Goal: Transaction & Acquisition: Purchase product/service

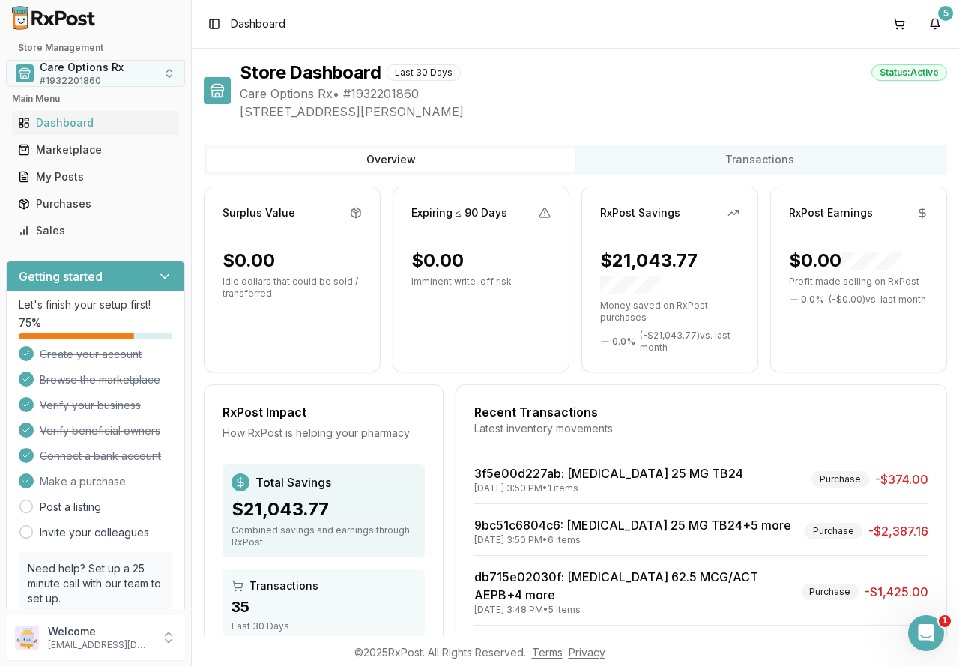
click at [67, 76] on span "# 1932201860" at bounding box center [70, 81] width 61 height 12
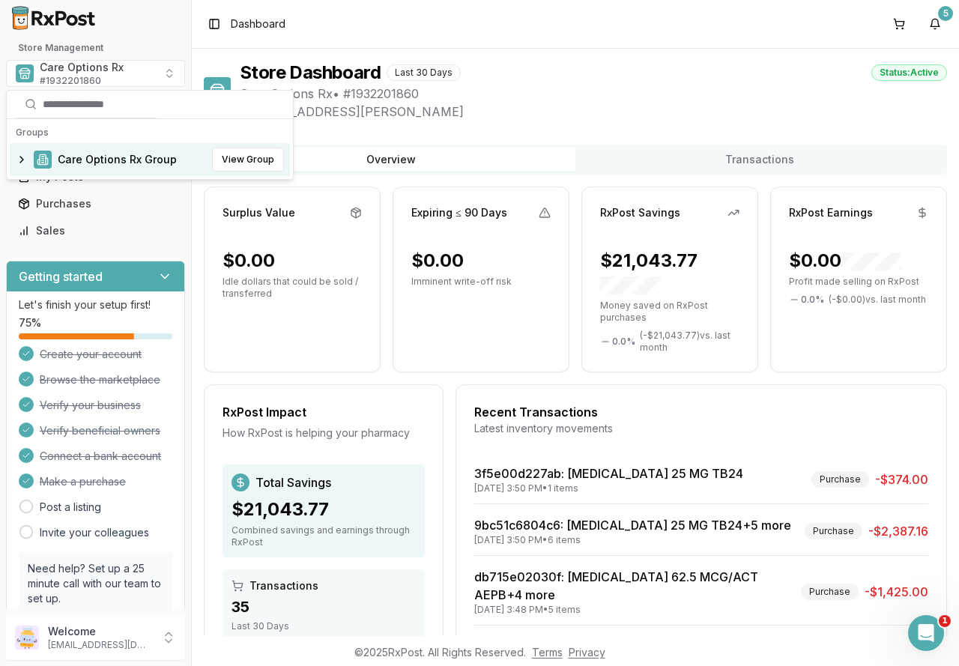
click at [79, 158] on span "Care Options Rx Group" at bounding box center [117, 159] width 119 height 15
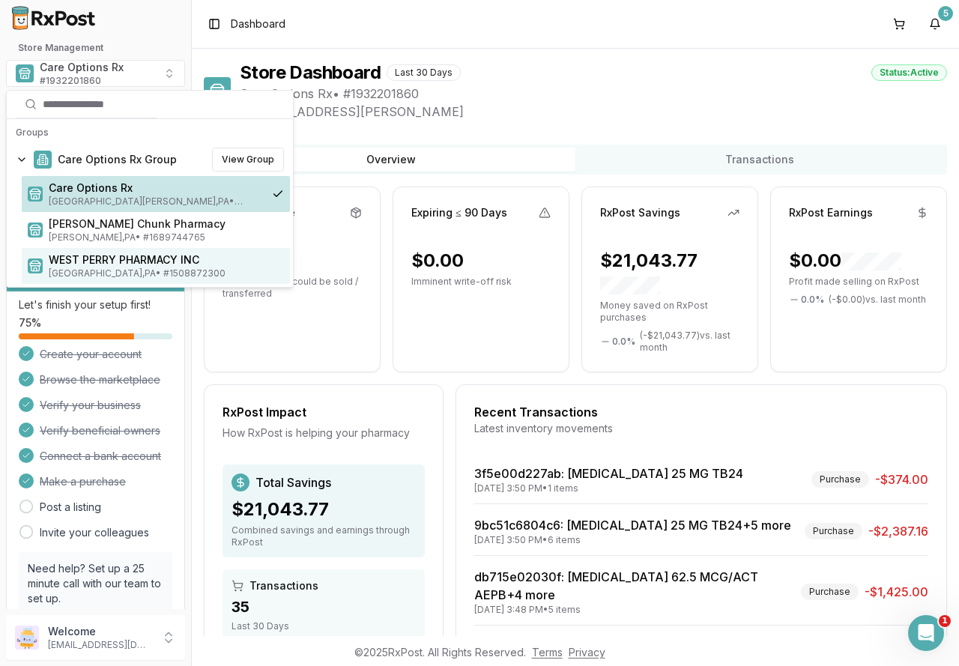
click at [83, 259] on span "WEST PERRY PHARMACY INC" at bounding box center [166, 260] width 235 height 15
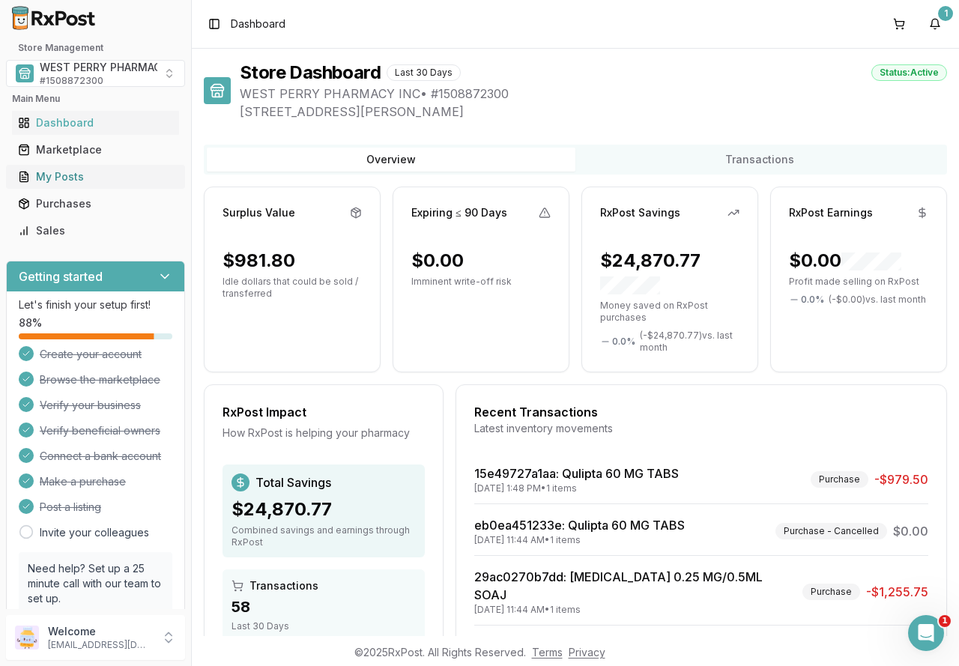
drag, startPoint x: 67, startPoint y: 150, endPoint x: 109, endPoint y: 166, distance: 45.1
click at [67, 150] on div "Marketplace" at bounding box center [95, 149] width 155 height 15
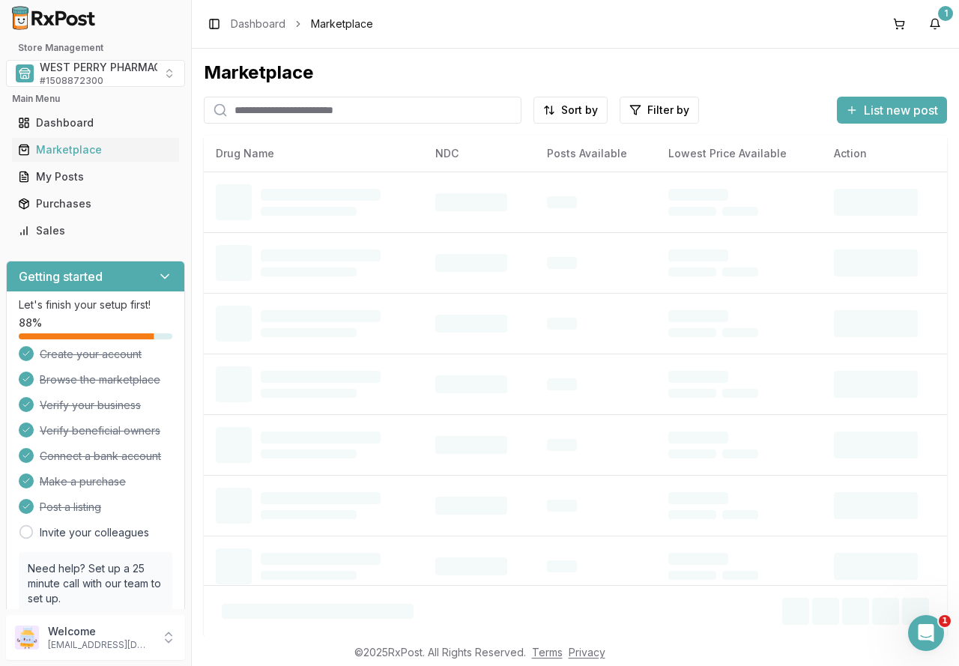
click at [289, 111] on input "search" at bounding box center [363, 110] width 318 height 27
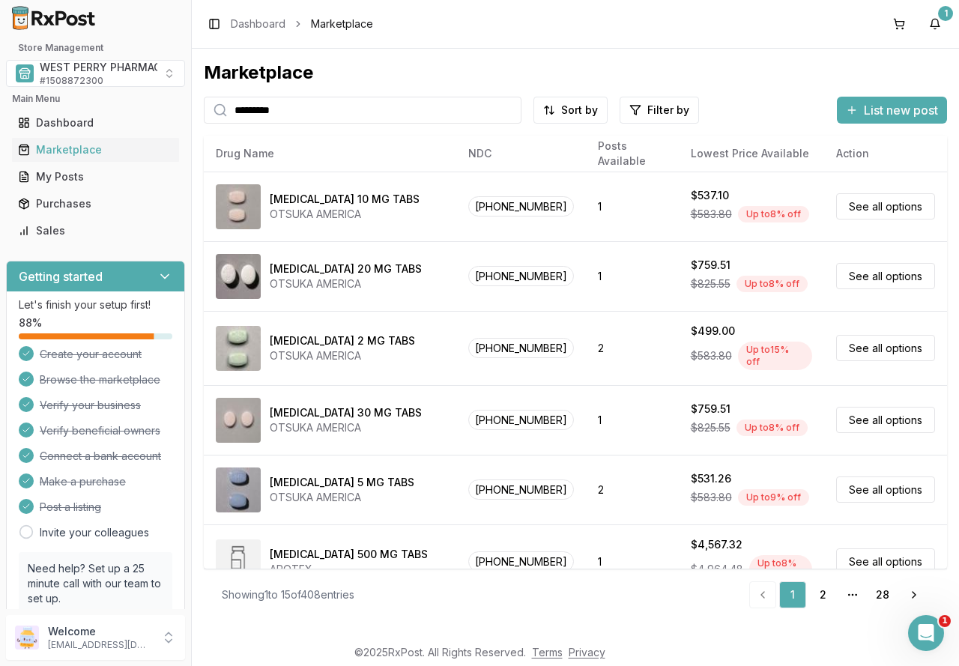
type input "*********"
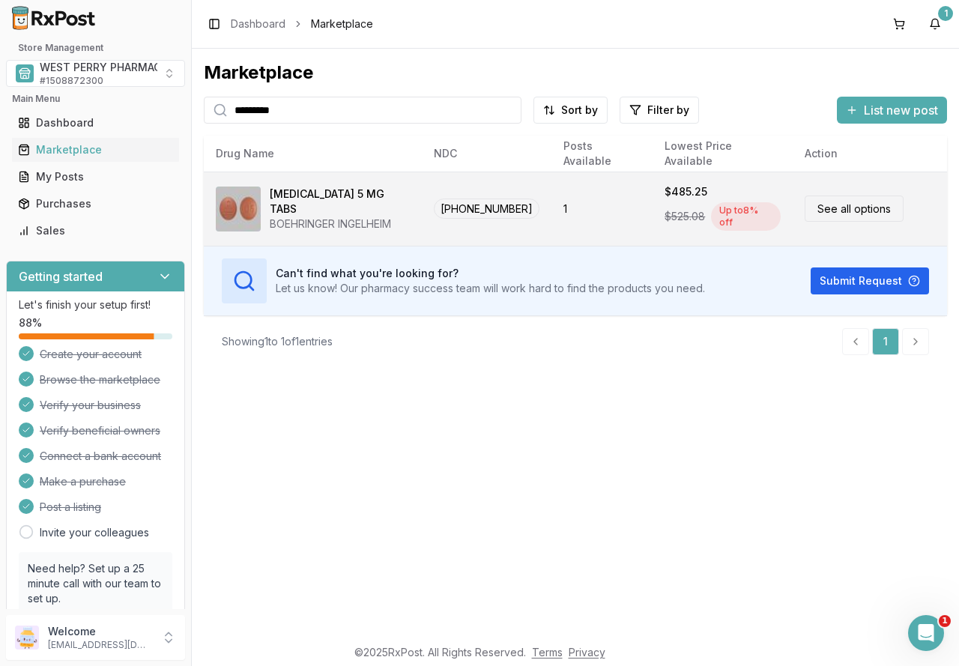
click at [665, 212] on span "$525.08" at bounding box center [685, 216] width 40 height 15
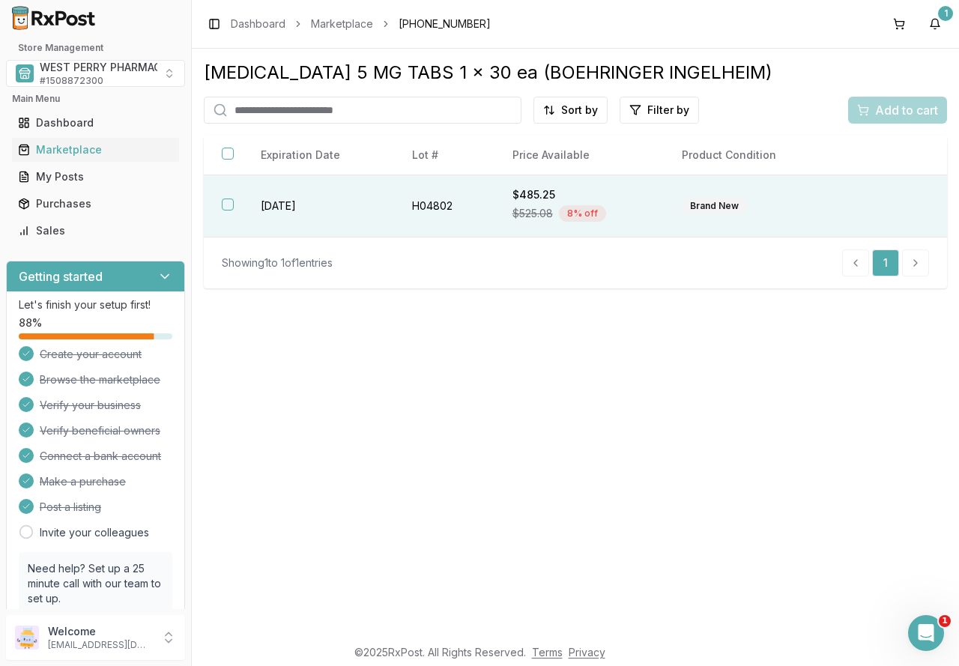
click at [541, 208] on span "$525.08" at bounding box center [533, 213] width 40 height 15
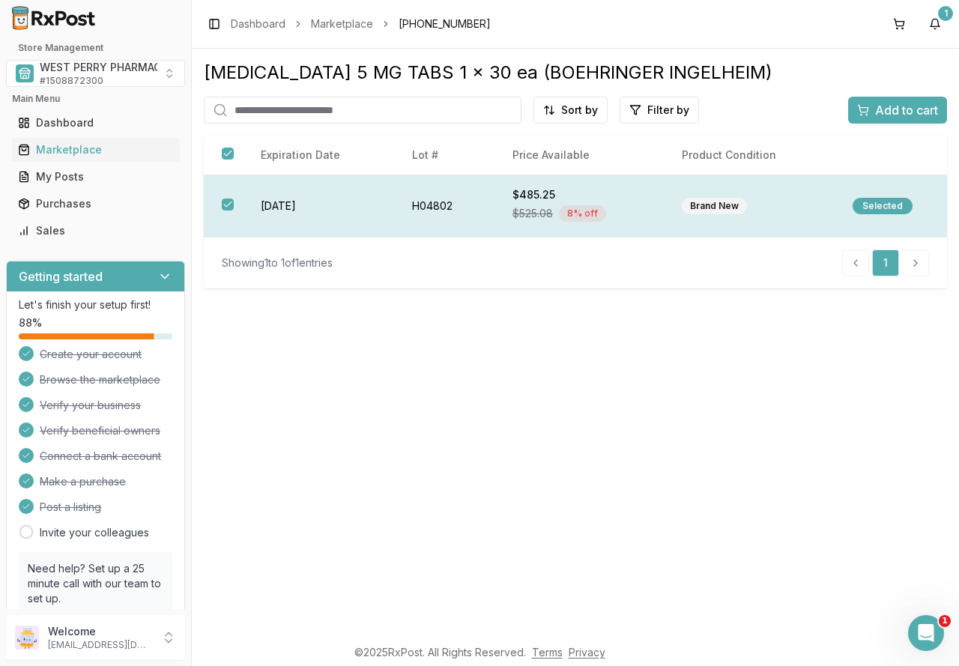
click at [541, 208] on span "$525.08" at bounding box center [533, 213] width 40 height 15
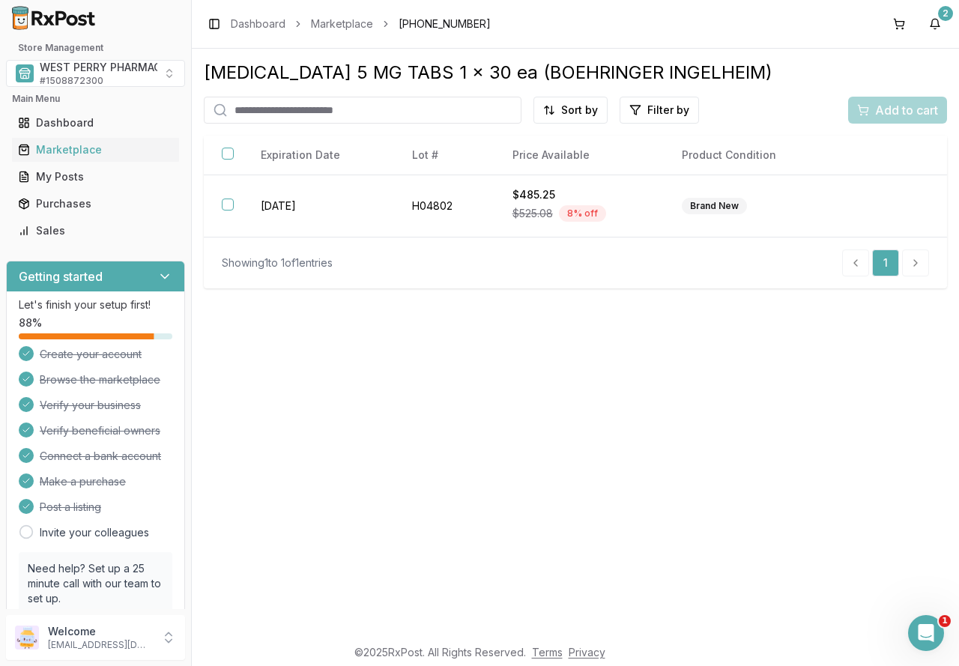
click at [288, 106] on input "search" at bounding box center [363, 110] width 318 height 27
type input "*******"
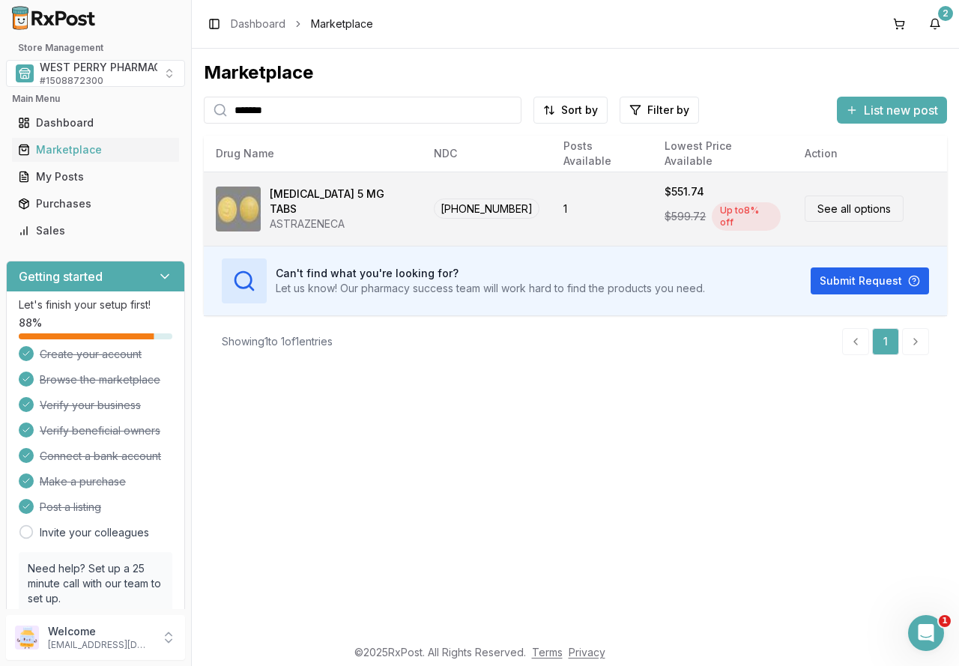
click at [310, 217] on div "ASTRAZENECA" at bounding box center [340, 224] width 140 height 15
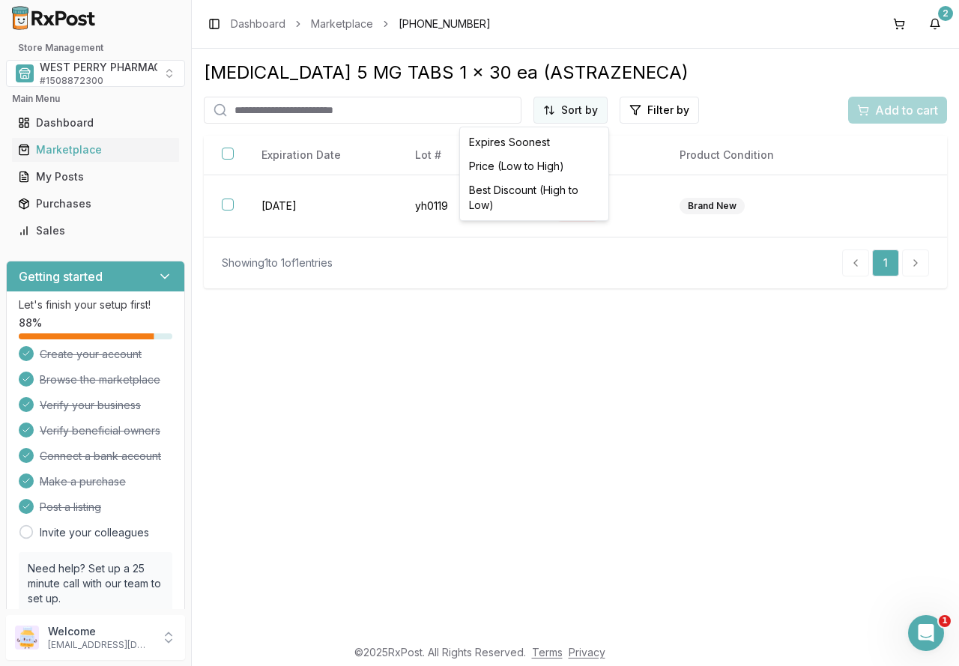
click at [574, 108] on html "Store Management WEST PERRY PHARMACY INC # 1508872300 Main Menu Dashboard Marke…" at bounding box center [479, 333] width 959 height 666
click at [525, 197] on div "Best Discount (High to Low)" at bounding box center [534, 197] width 142 height 39
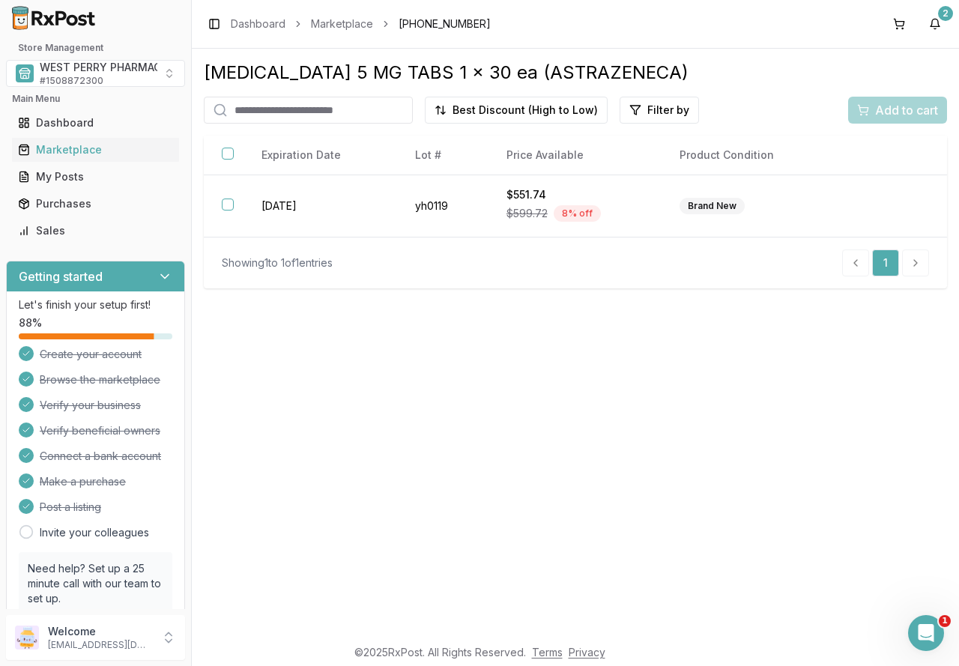
click at [513, 359] on div "[MEDICAL_DATA] 5 MG TABS 1 x 30 ea (ASTRAZENECA) Best Discount (High to Low) Fi…" at bounding box center [575, 343] width 767 height 588
drag, startPoint x: 266, startPoint y: 104, endPoint x: 257, endPoint y: 121, distance: 18.8
click at [266, 104] on input "search" at bounding box center [308, 110] width 209 height 27
type input "**********"
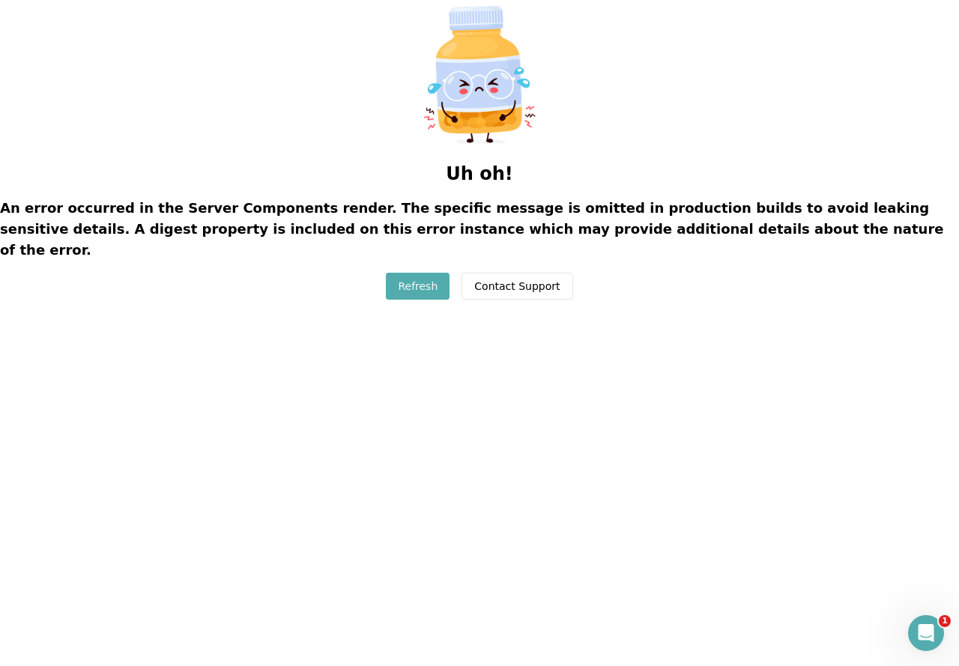
click at [405, 273] on button "Refresh" at bounding box center [418, 286] width 64 height 27
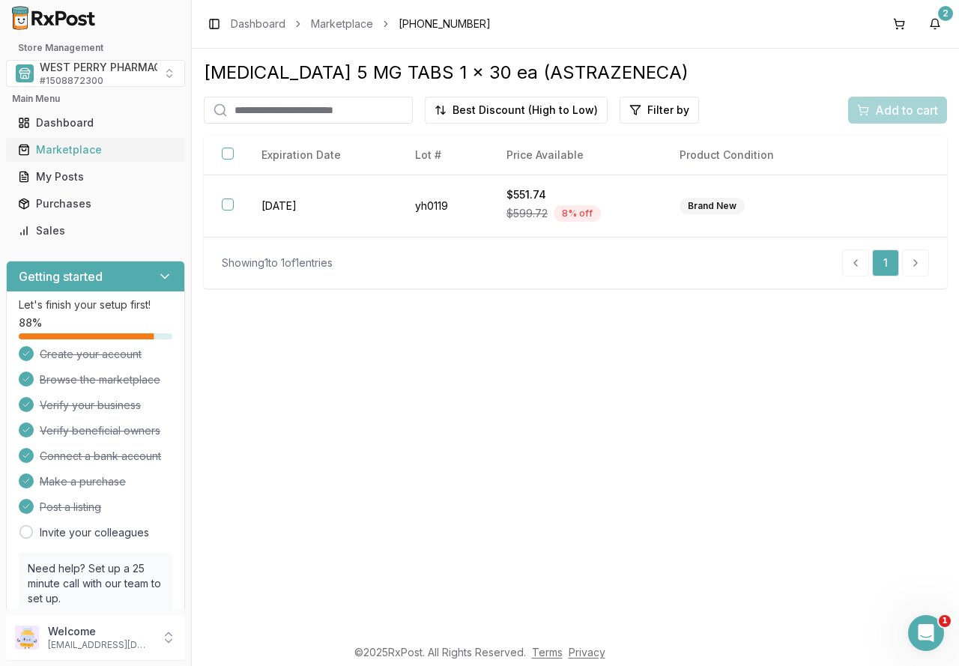
click at [54, 145] on div "Marketplace" at bounding box center [95, 149] width 155 height 15
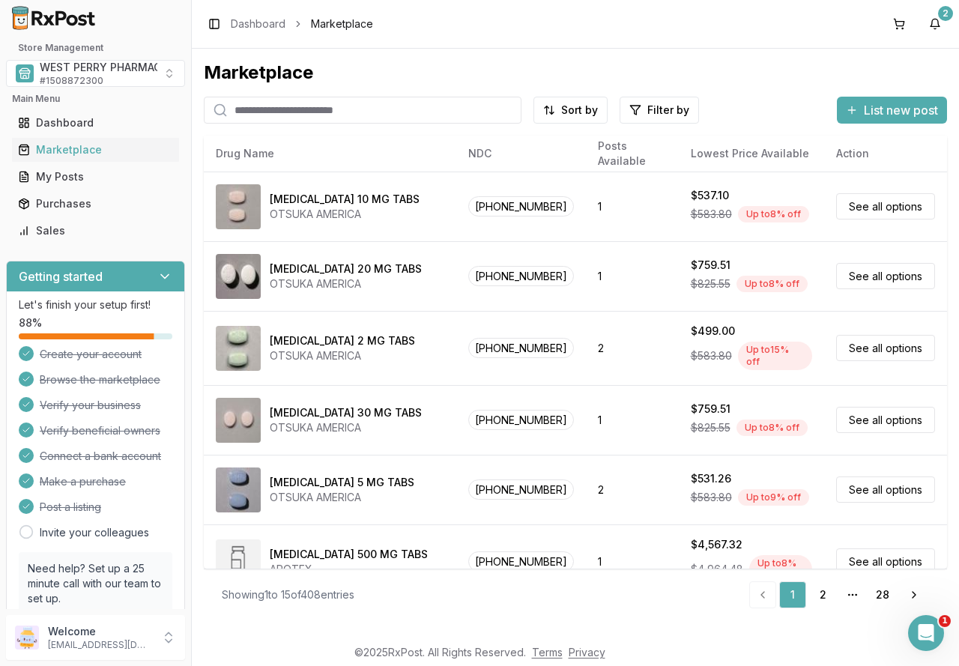
click at [251, 109] on input "search" at bounding box center [363, 110] width 318 height 27
type input "**********"
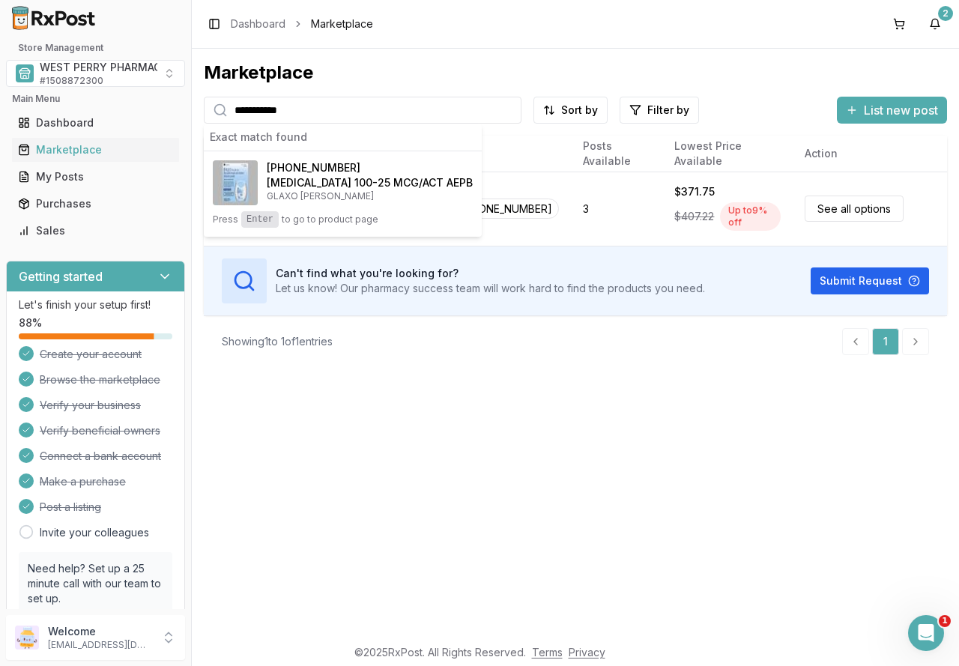
drag, startPoint x: 519, startPoint y: 431, endPoint x: 540, endPoint y: 406, distance: 32.9
click at [519, 431] on div "**********" at bounding box center [575, 343] width 767 height 588
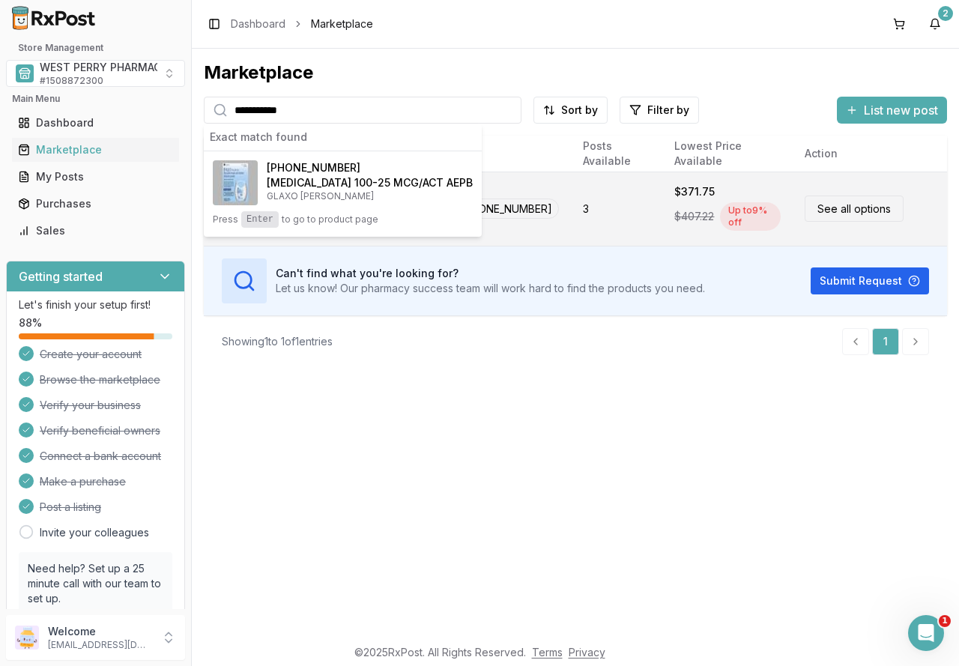
click at [680, 213] on span "$407.22" at bounding box center [694, 216] width 40 height 15
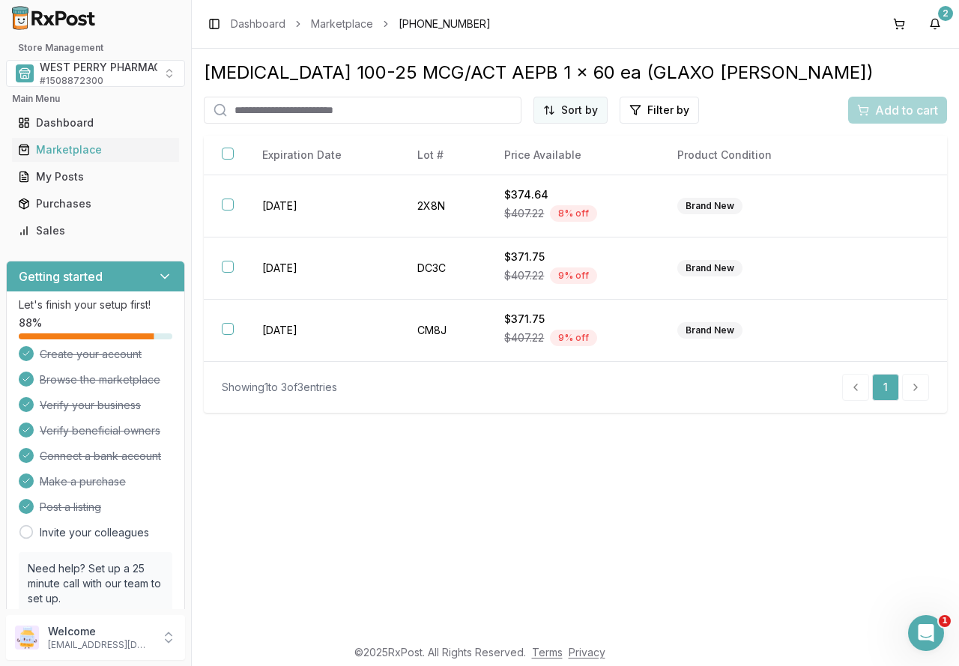
click at [567, 110] on html "1 Store Management WEST PERRY PHARMACY INC # 1508872300 Main Menu Dashboard Mar…" at bounding box center [479, 333] width 959 height 666
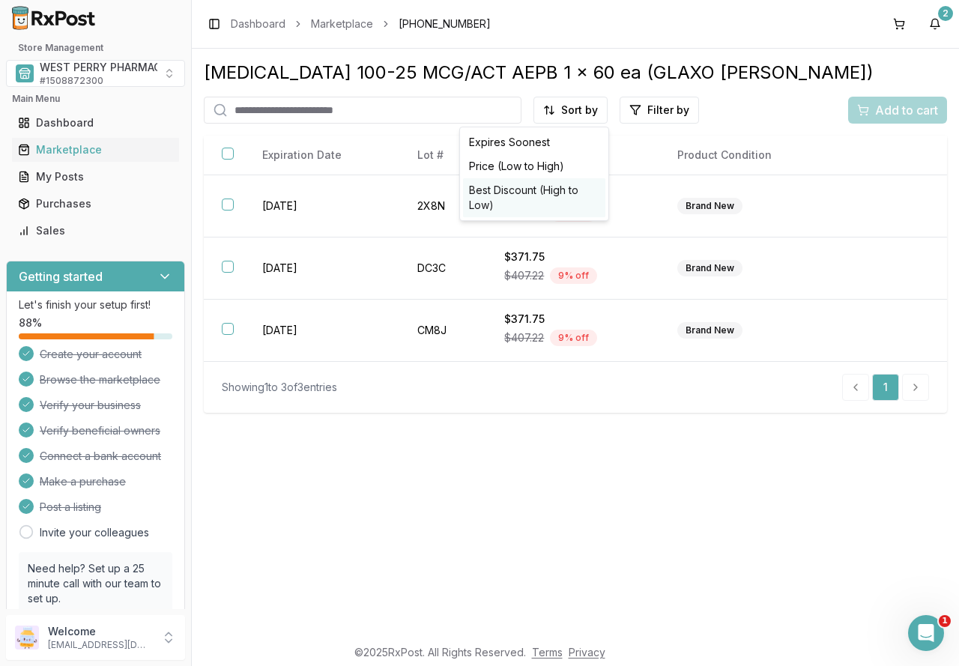
click at [540, 185] on div "Best Discount (High to Low)" at bounding box center [534, 197] width 142 height 39
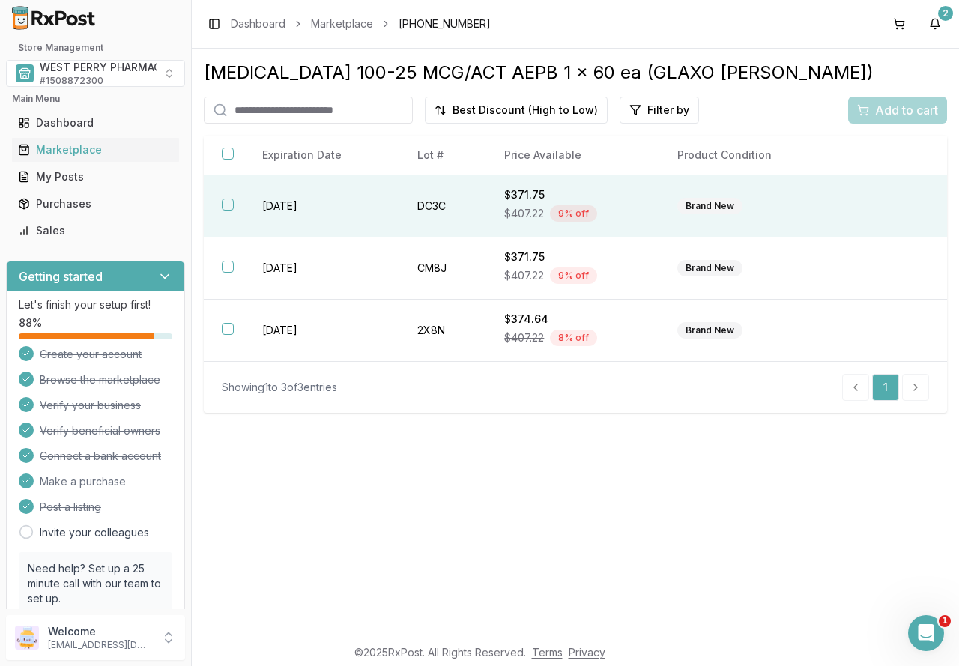
click at [229, 204] on button "button" at bounding box center [228, 205] width 12 height 12
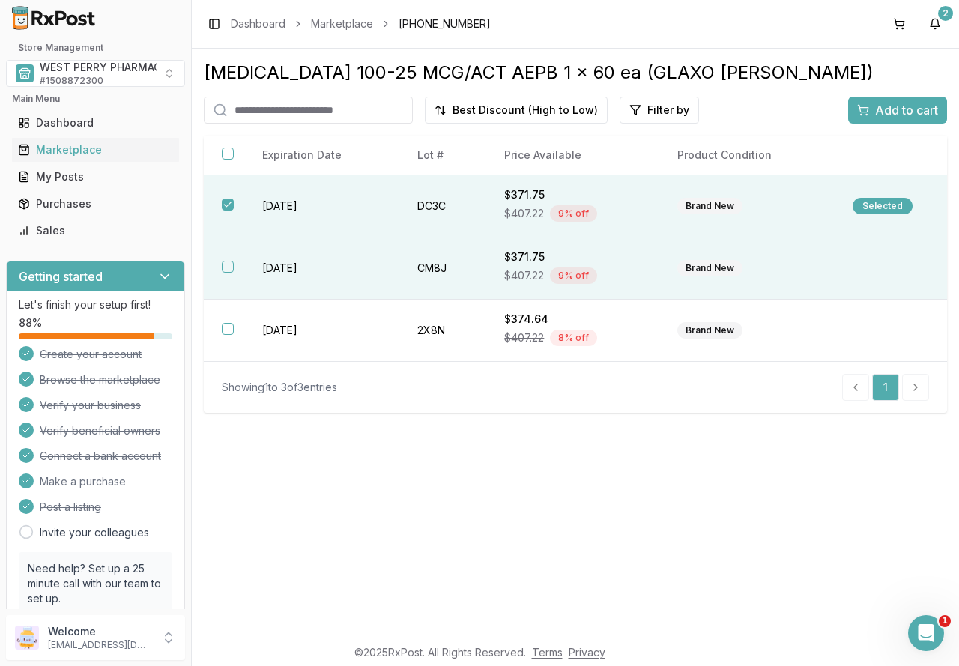
click at [230, 275] on th at bounding box center [224, 269] width 40 height 62
click at [917, 114] on span "Add to cart" at bounding box center [906, 110] width 63 height 18
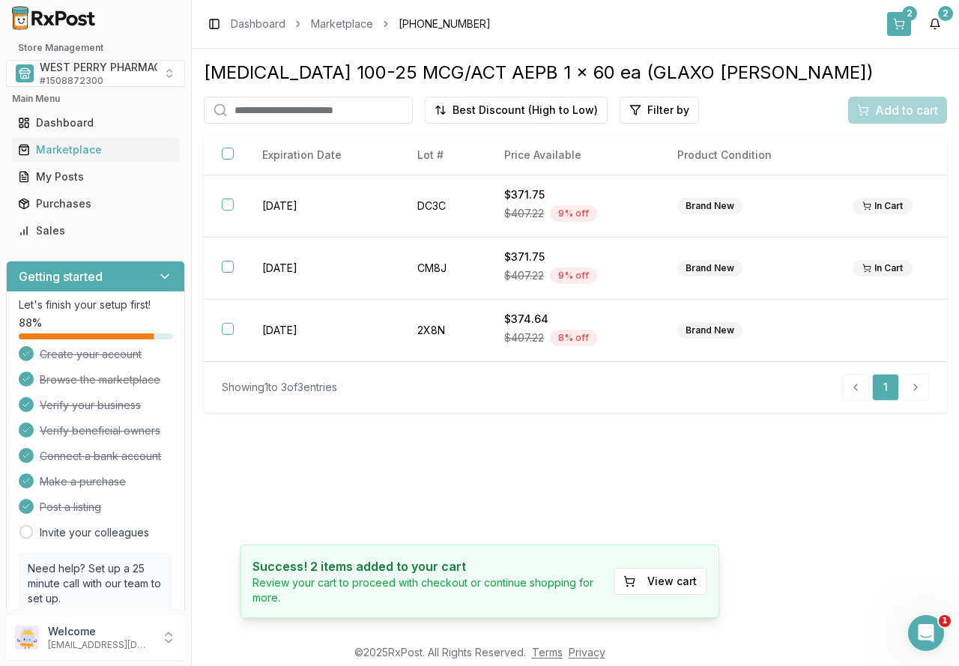
click at [897, 25] on button "2" at bounding box center [899, 24] width 24 height 24
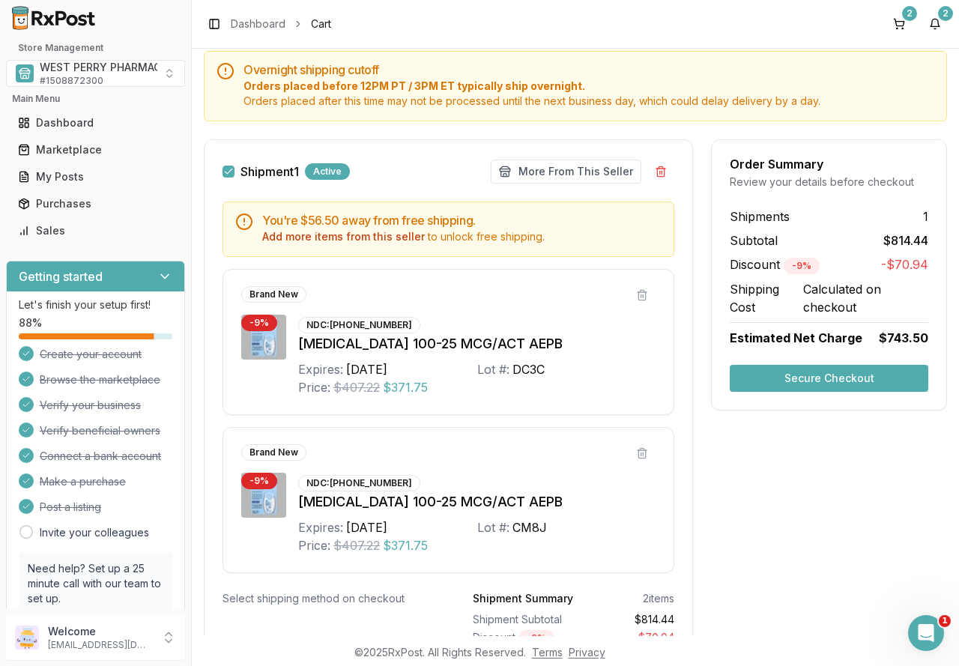
scroll to position [115, 0]
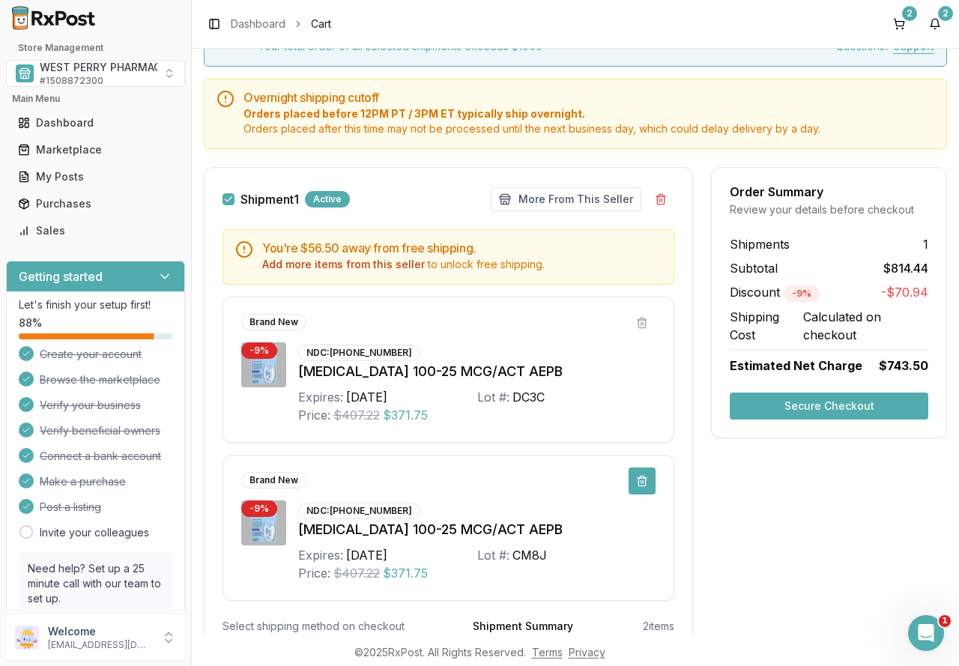
click at [647, 483] on button at bounding box center [642, 481] width 27 height 27
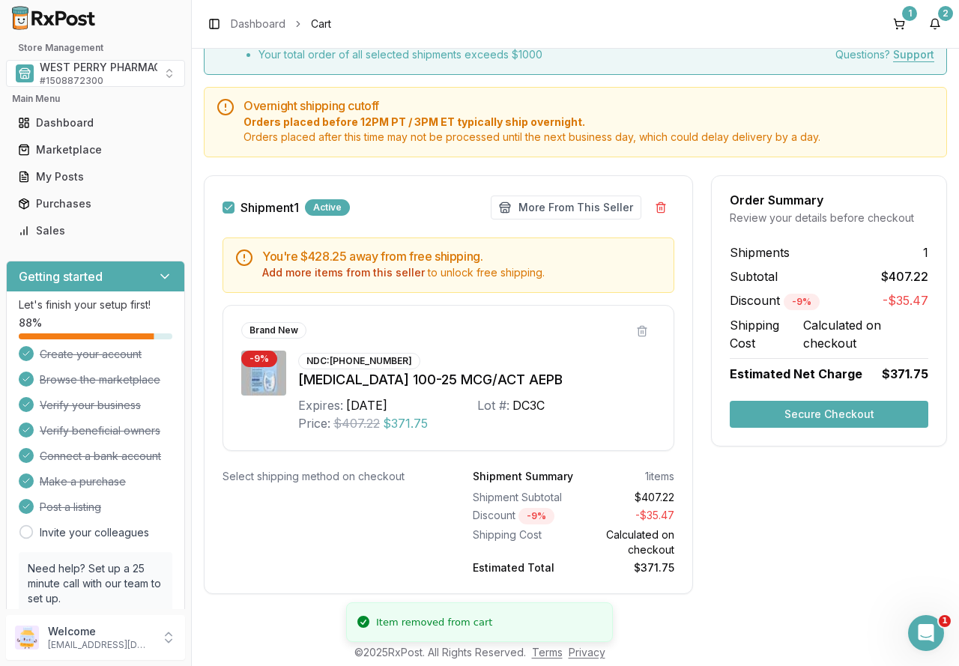
click at [642, 324] on button at bounding box center [642, 331] width 27 height 27
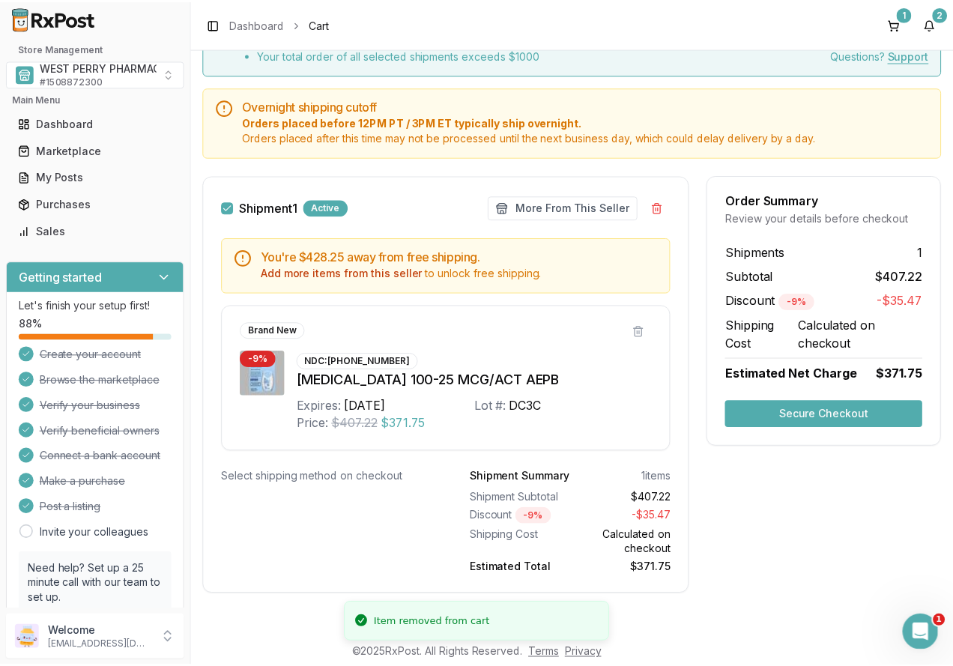
scroll to position [0, 0]
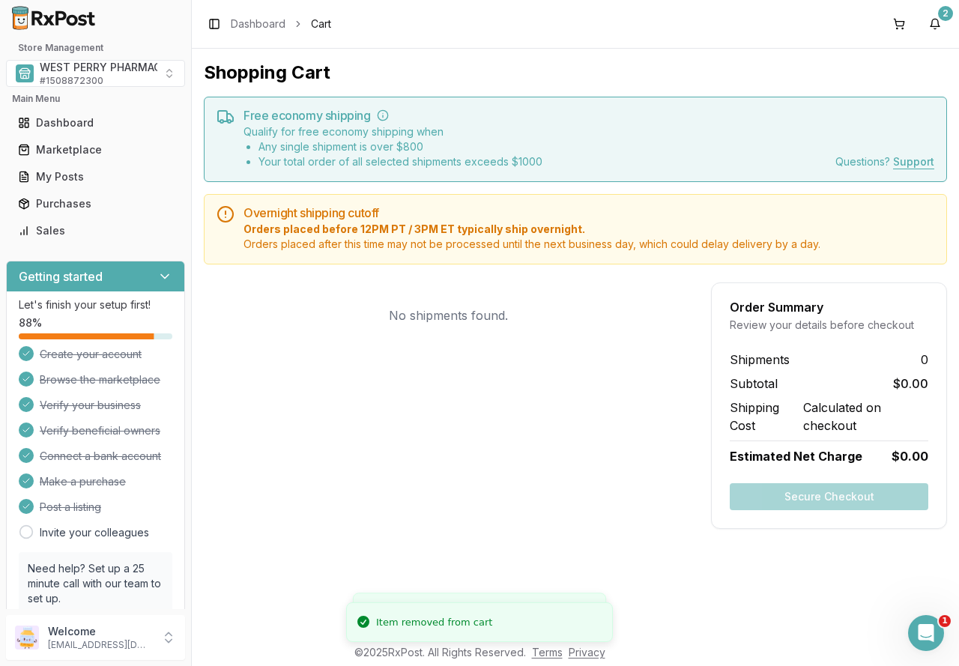
click at [569, 423] on div "No shipments found." at bounding box center [448, 406] width 489 height 247
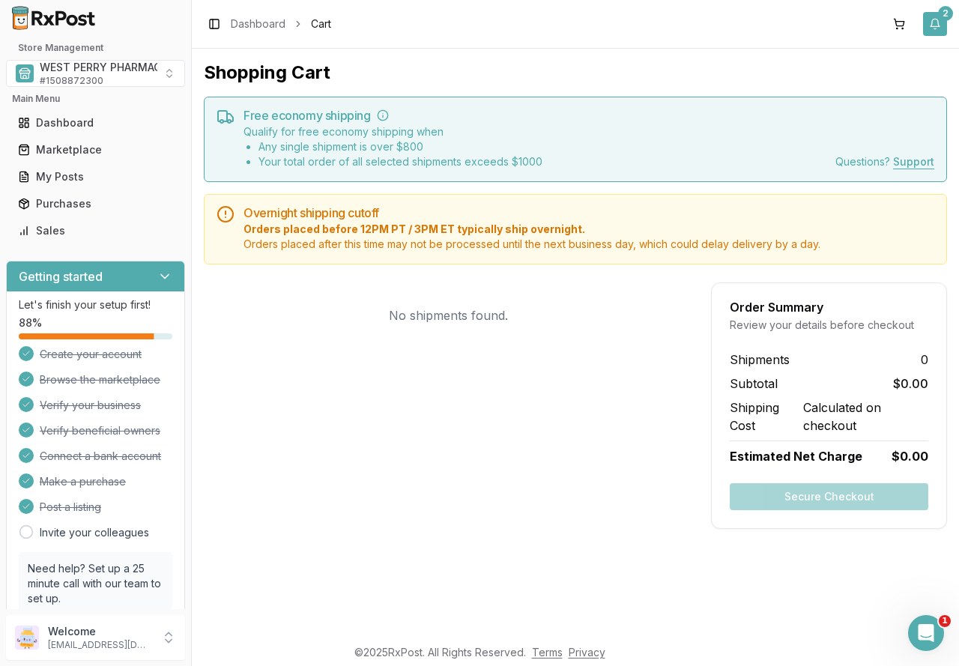
click at [934, 26] on button "2" at bounding box center [935, 24] width 24 height 24
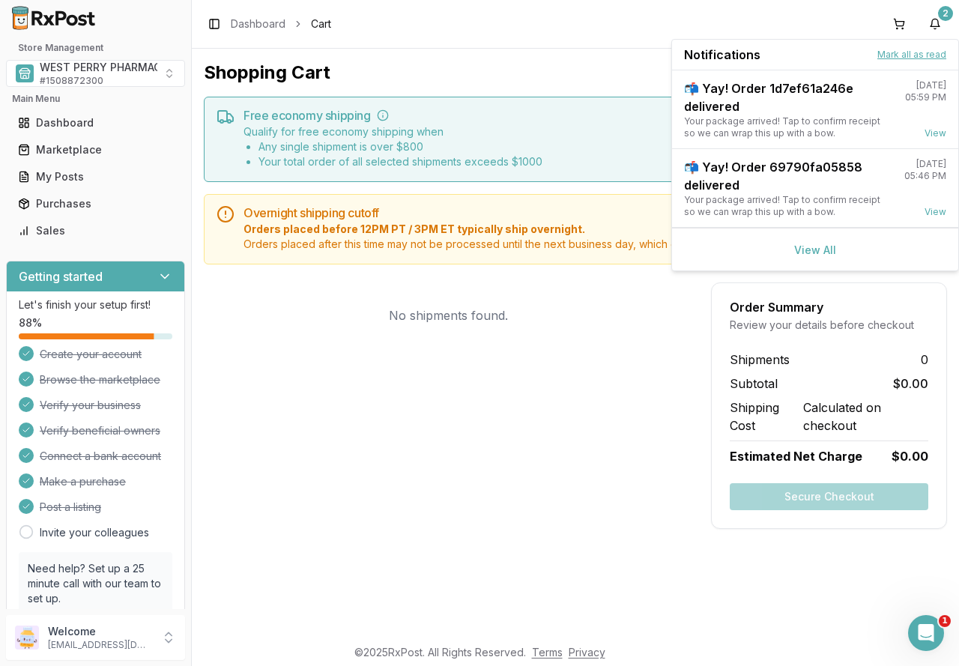
click at [888, 49] on button "Mark all as read" at bounding box center [912, 55] width 69 height 12
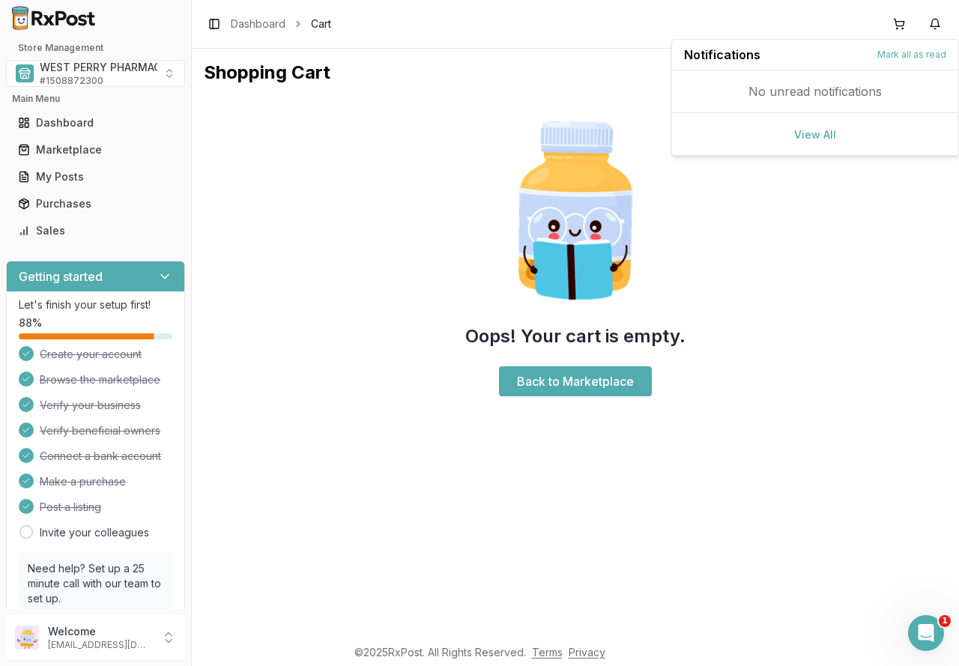
click at [440, 172] on div "Oops! Your cart is empty. Back to Marketplace" at bounding box center [575, 256] width 743 height 318
click at [58, 199] on div "Purchases" at bounding box center [95, 203] width 155 height 15
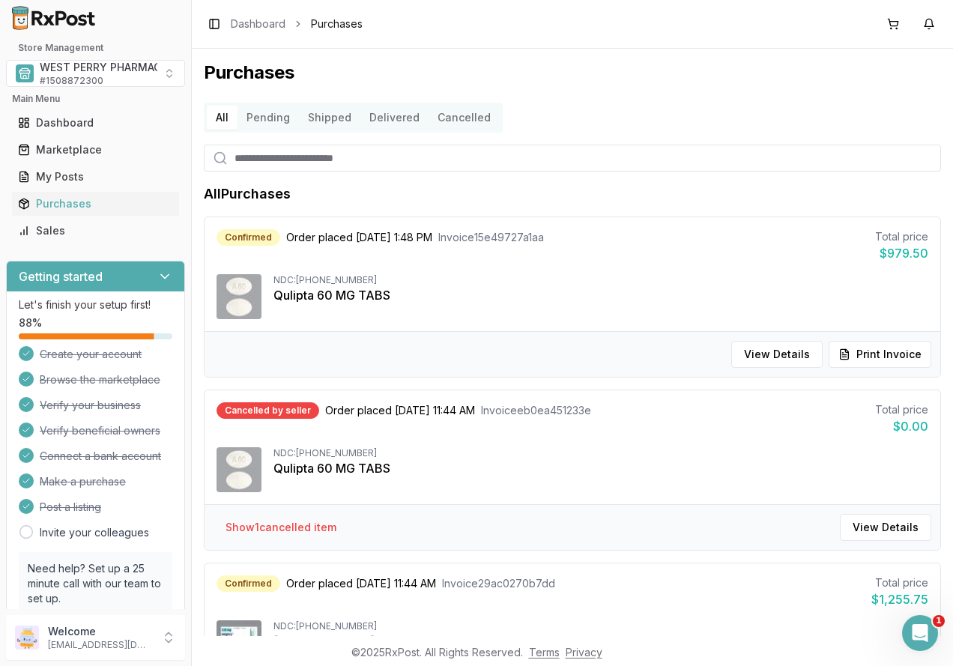
click at [393, 118] on button "Delivered" at bounding box center [394, 118] width 68 height 24
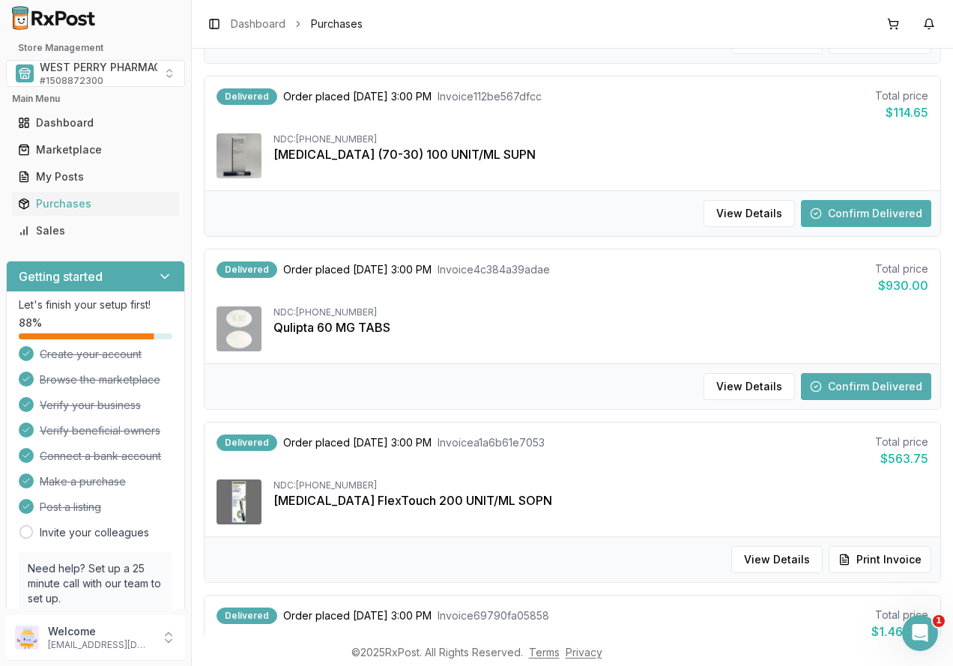
scroll to position [525, 0]
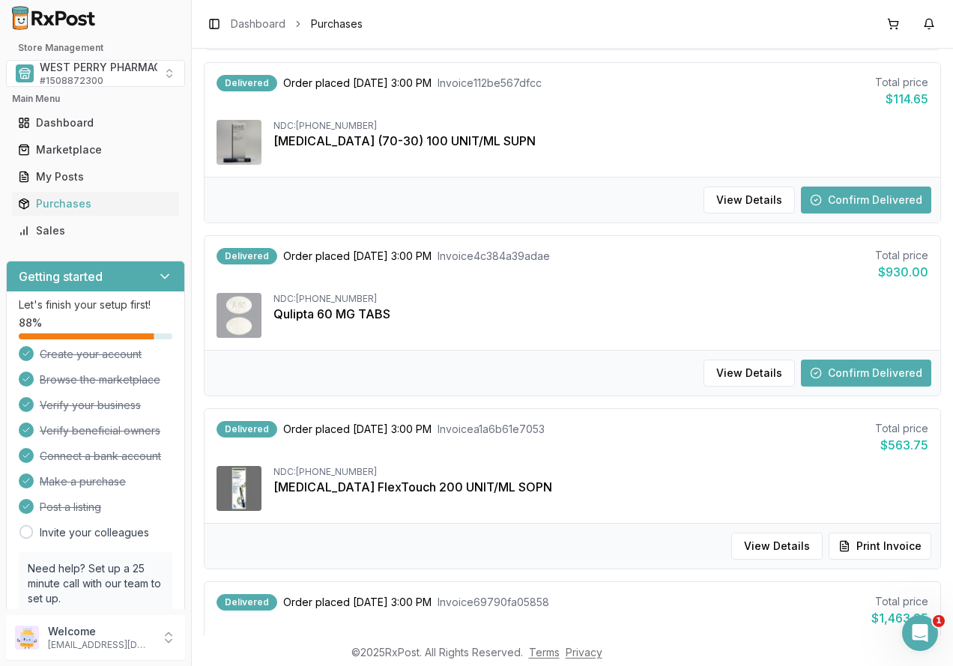
click at [839, 191] on button "Confirm Delivered" at bounding box center [866, 200] width 130 height 27
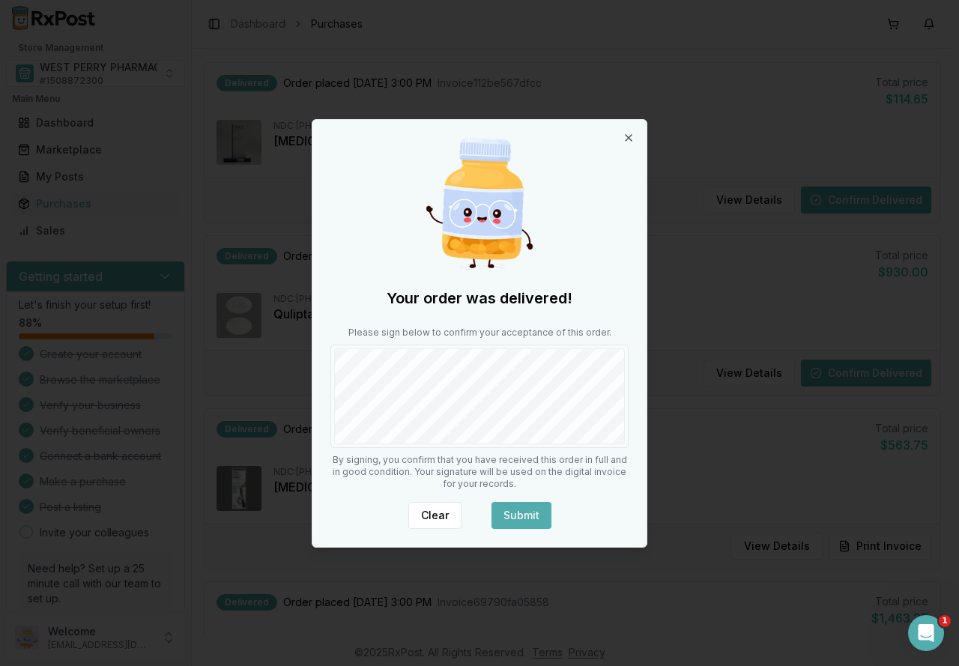
click at [531, 516] on button "Submit" at bounding box center [522, 515] width 60 height 27
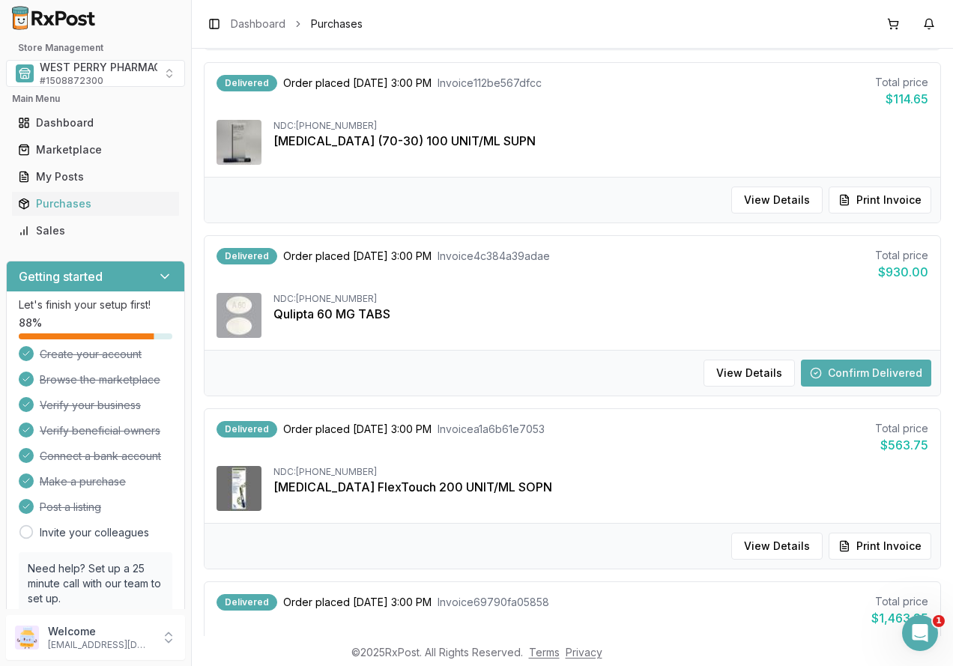
click at [826, 377] on button "Confirm Delivered" at bounding box center [866, 373] width 130 height 27
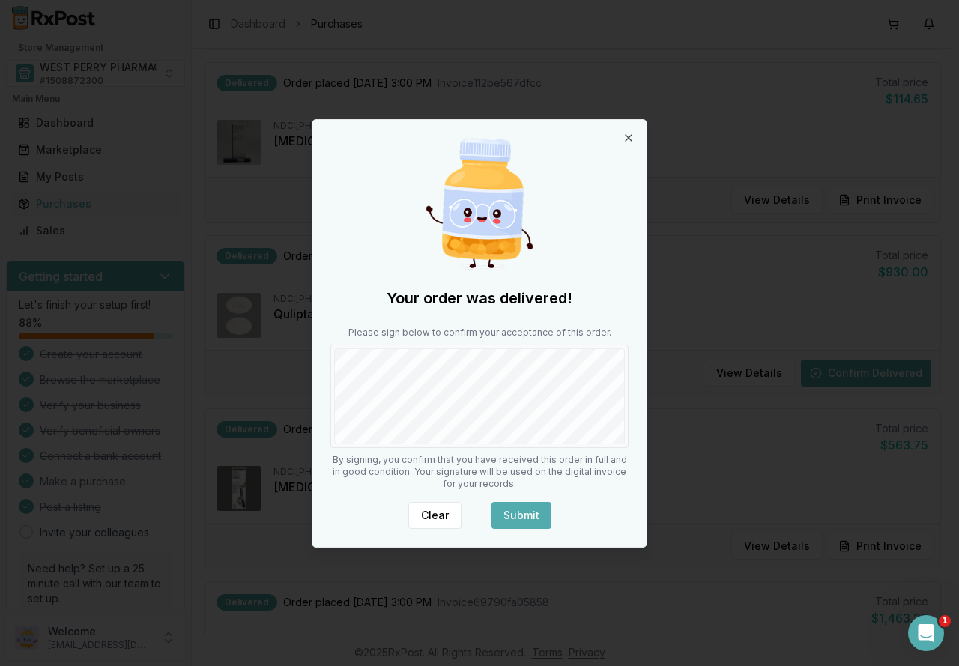
click at [524, 508] on button "Submit" at bounding box center [522, 515] width 60 height 27
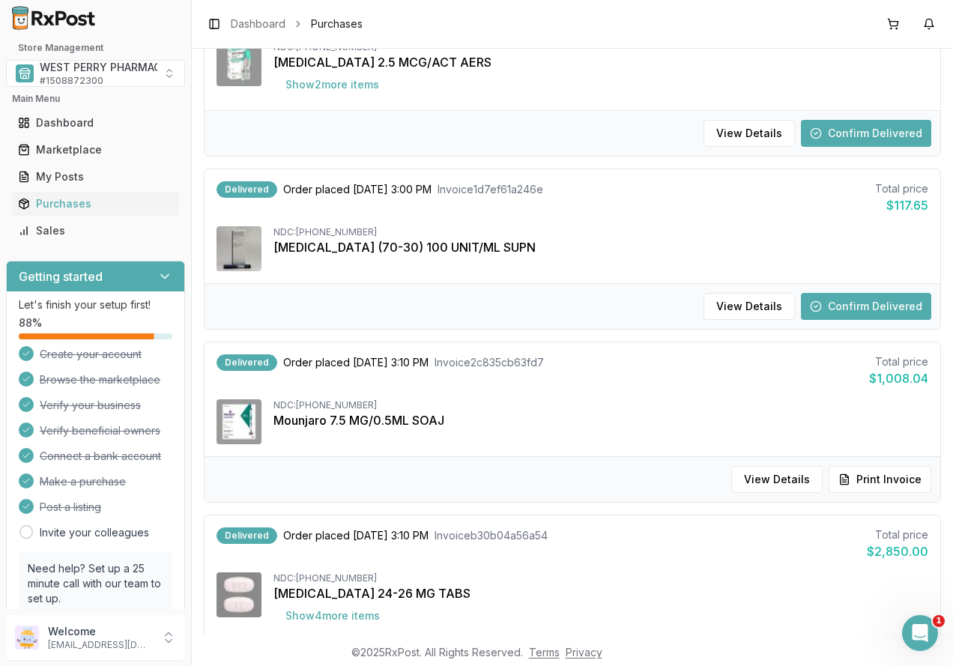
scroll to position [1124, 0]
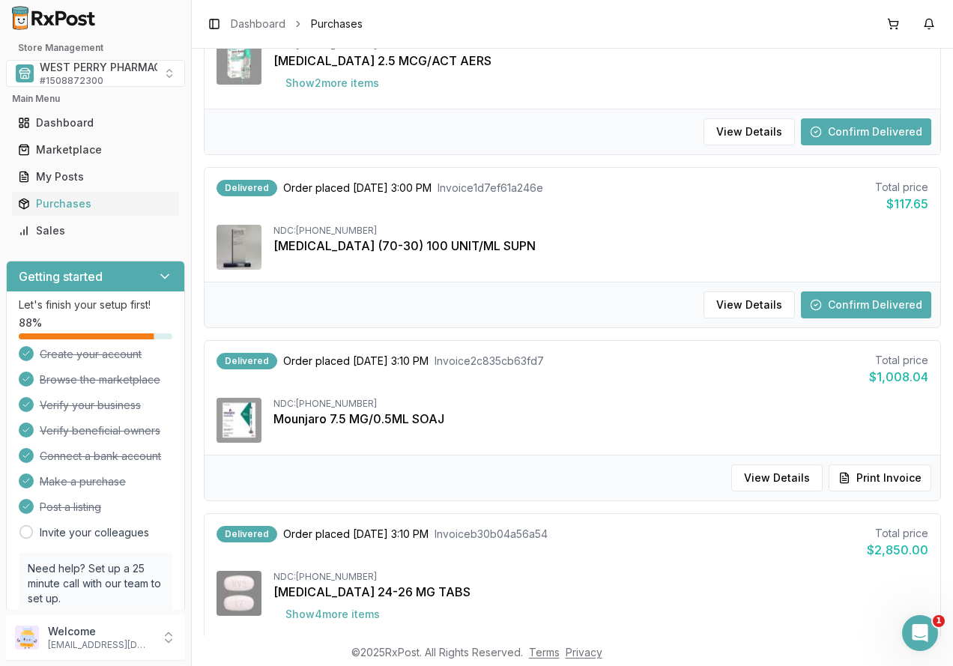
click at [831, 135] on button "Confirm Delivered" at bounding box center [866, 131] width 130 height 27
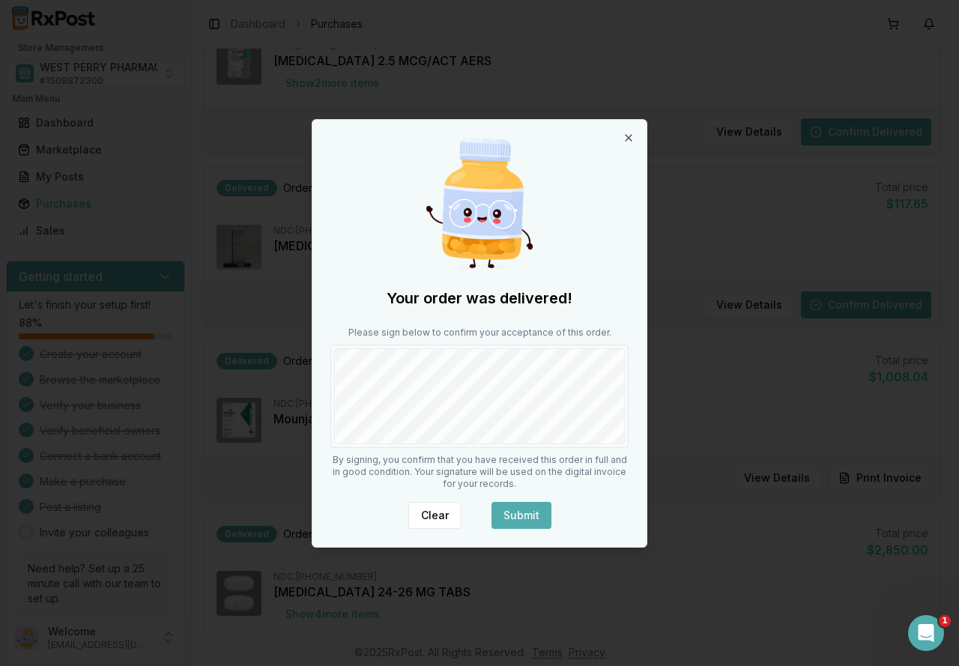
click at [513, 508] on button "Submit" at bounding box center [522, 515] width 60 height 27
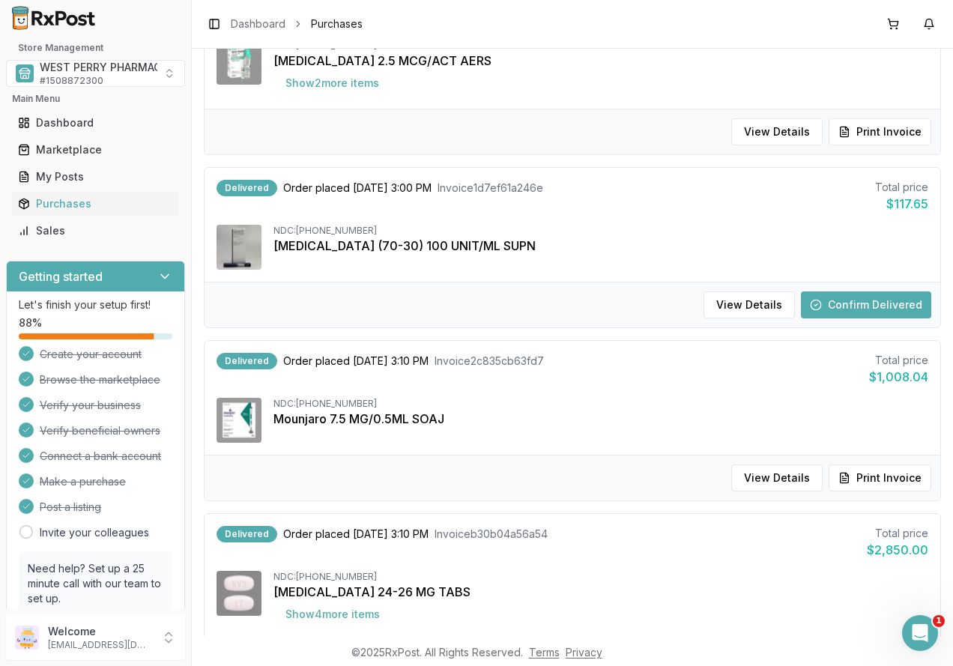
click at [831, 306] on button "Confirm Delivered" at bounding box center [866, 305] width 130 height 27
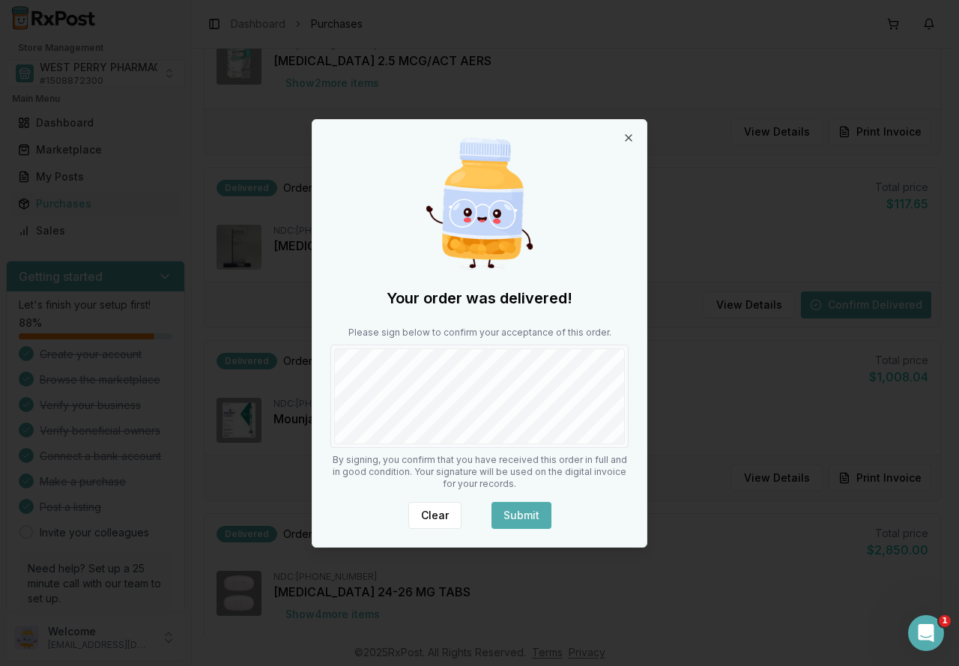
click at [503, 510] on button "Submit" at bounding box center [522, 515] width 60 height 27
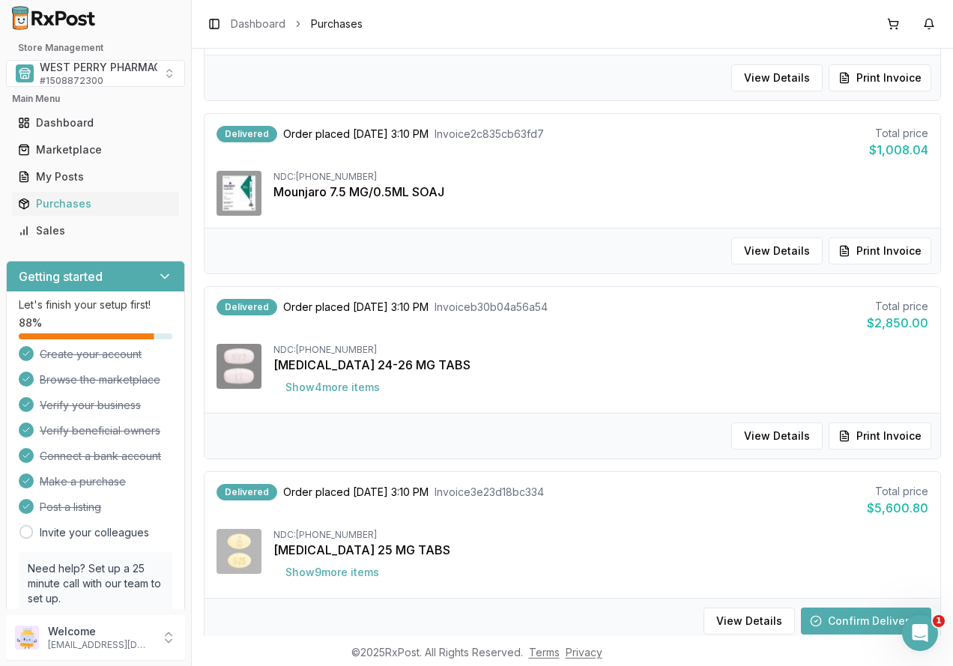
scroll to position [1434, 0]
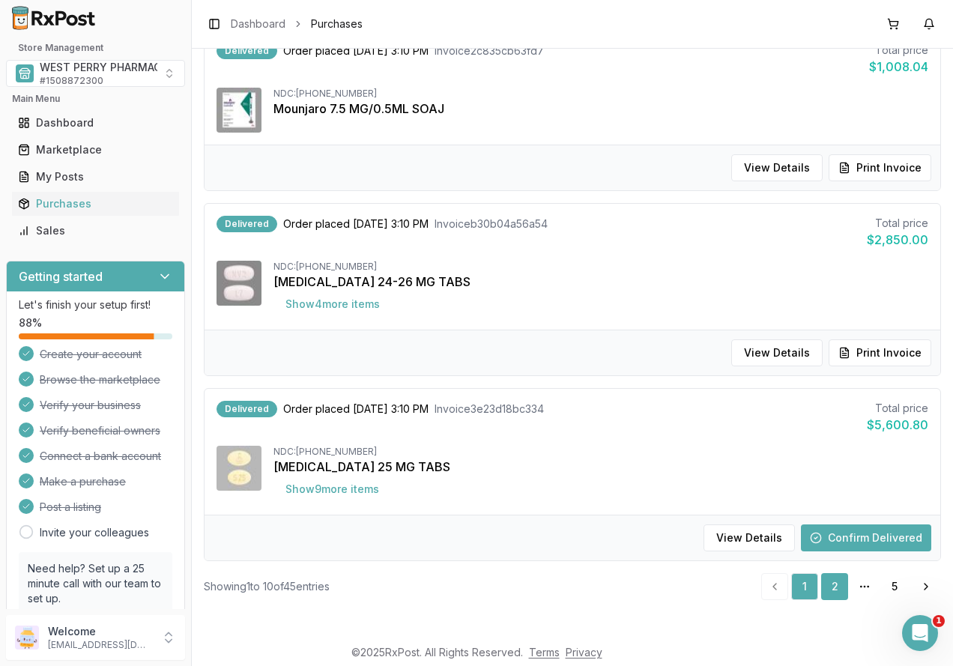
click at [828, 589] on link "2" at bounding box center [834, 586] width 27 height 27
